Goal: Book appointment/travel/reservation

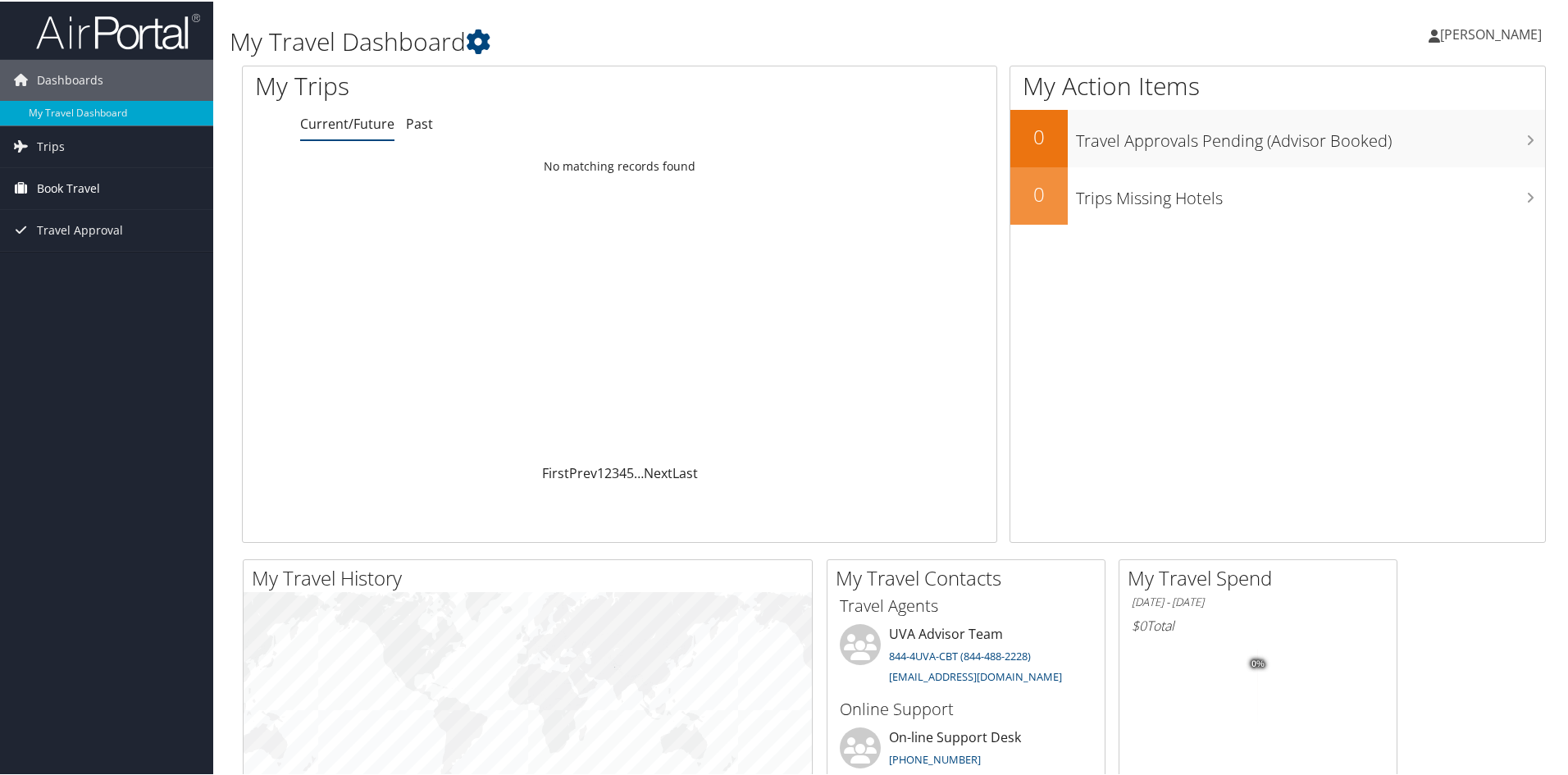
click at [104, 178] on link "Book Travel" at bounding box center [106, 187] width 213 height 41
click at [89, 273] on link "Book/Manage Online Trips" at bounding box center [106, 269] width 213 height 25
